Goal: Find specific page/section: Find specific page/section

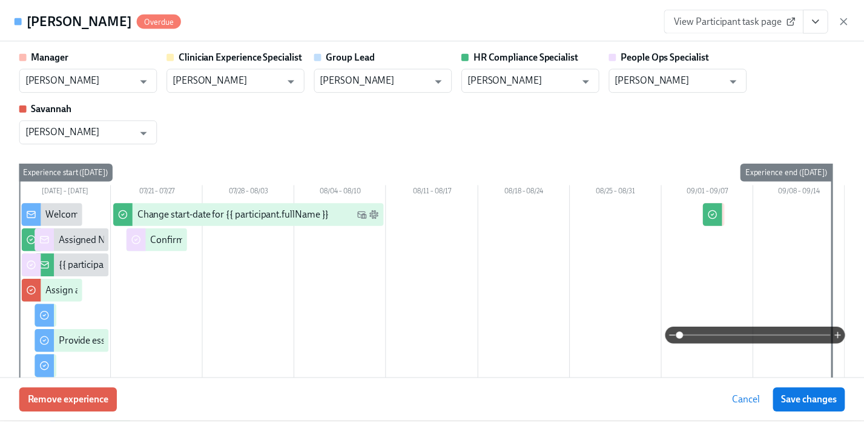
scroll to position [75, 0]
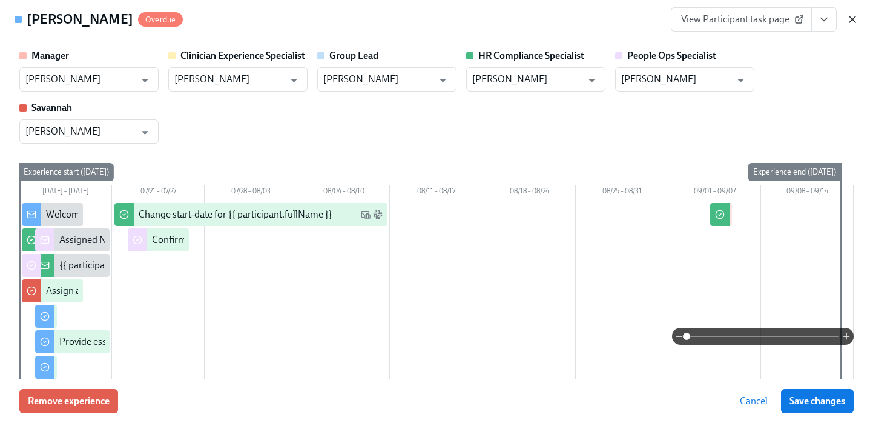
click at [852, 16] on icon "button" at bounding box center [852, 19] width 12 height 12
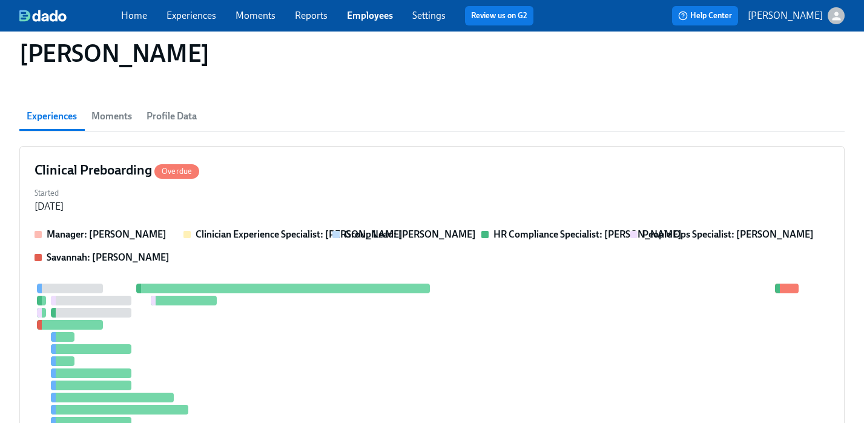
click at [366, 20] on link "Employees" at bounding box center [370, 16] width 46 height 12
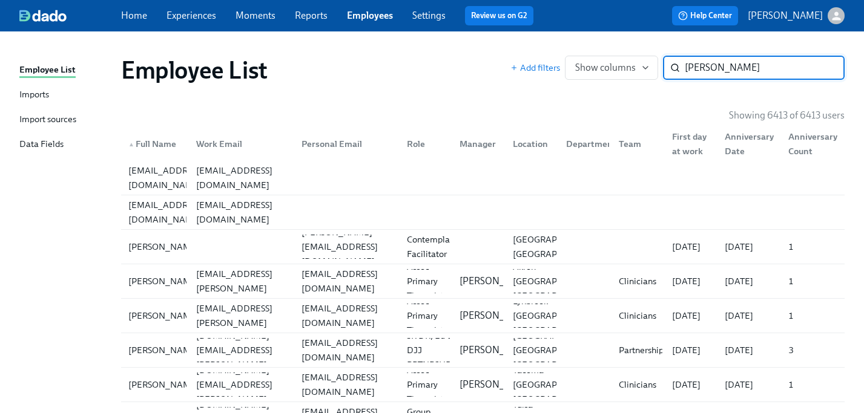
type input "[PERSON_NAME]"
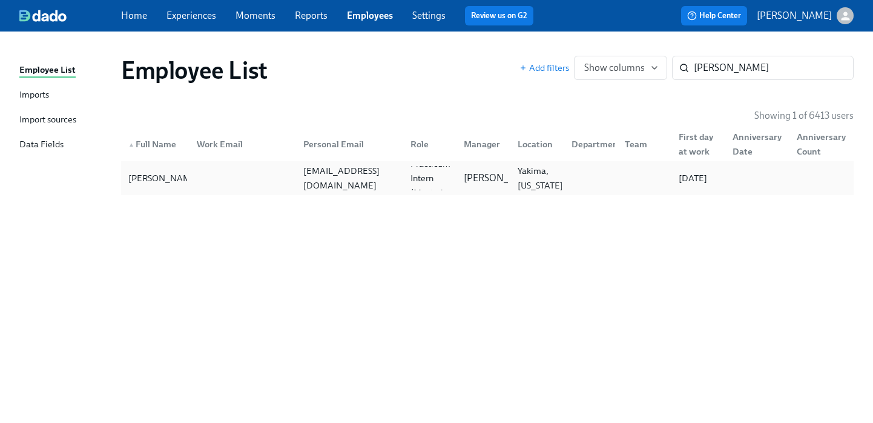
click at [597, 177] on div at bounding box center [589, 178] width 54 height 24
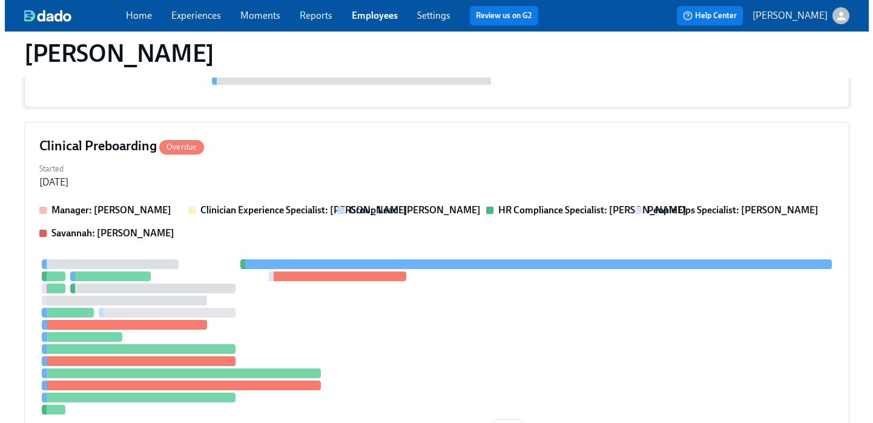
scroll to position [274, 0]
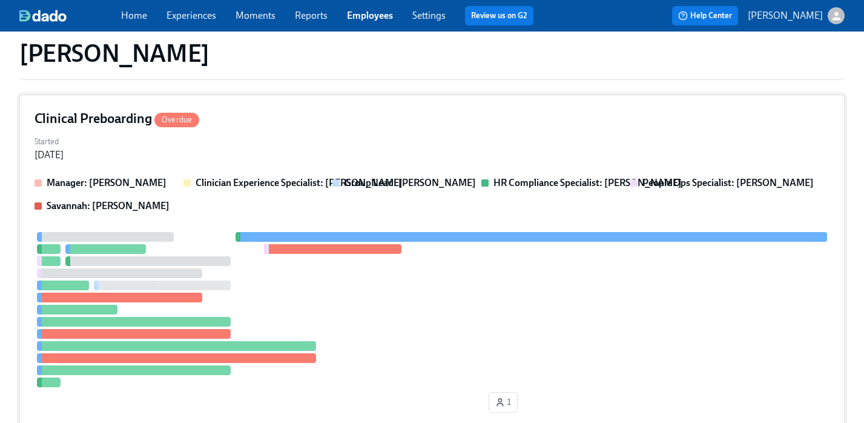
click at [473, 178] on div "Manager: [PERSON_NAME] Clinician Experience Specialist: [PERSON_NAME] Group Lea…" at bounding box center [432, 194] width 795 height 36
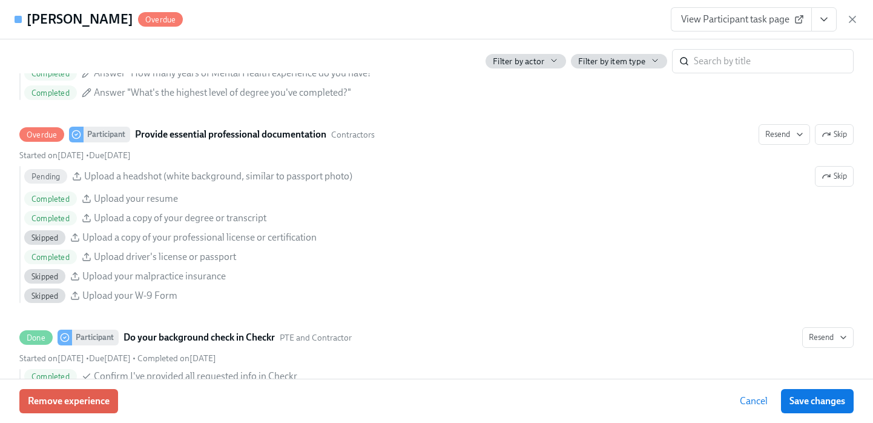
scroll to position [1213, 0]
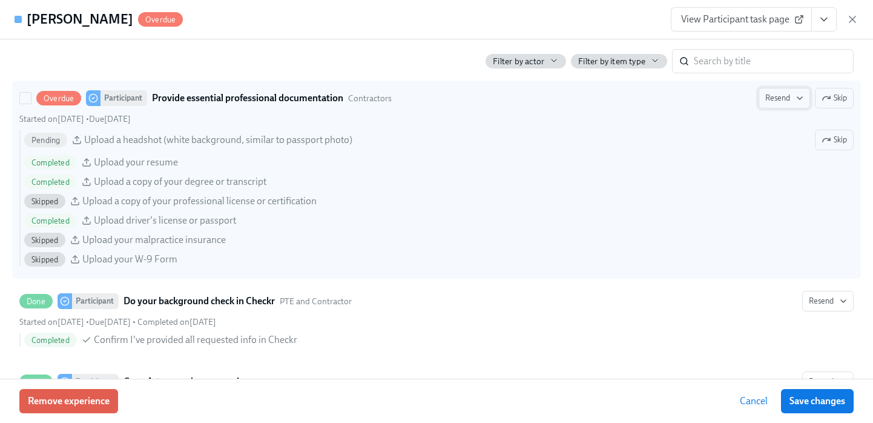
click at [768, 100] on span "Resend" at bounding box center [784, 98] width 38 height 12
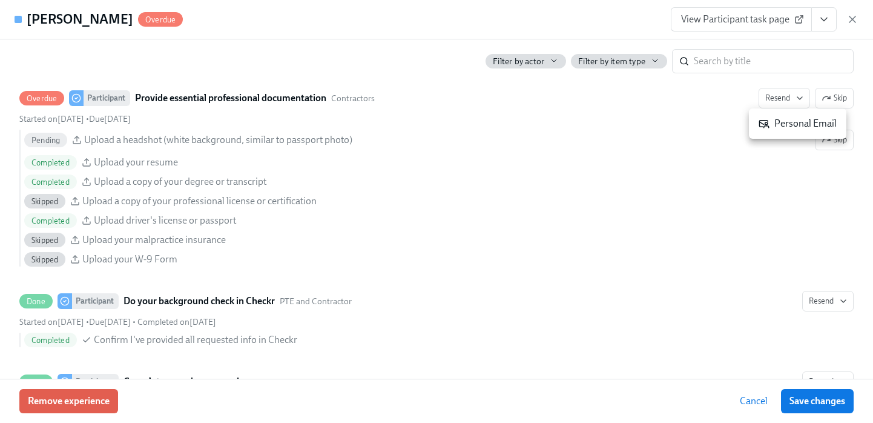
click at [762, 122] on icon at bounding box center [764, 123] width 11 height 11
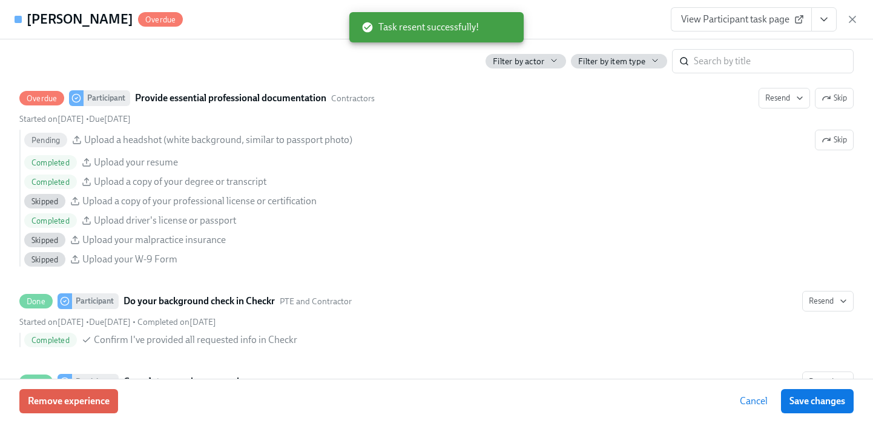
click at [807, 402] on span "Save changes" at bounding box center [817, 401] width 56 height 12
